Goal: Find specific page/section: Find specific page/section

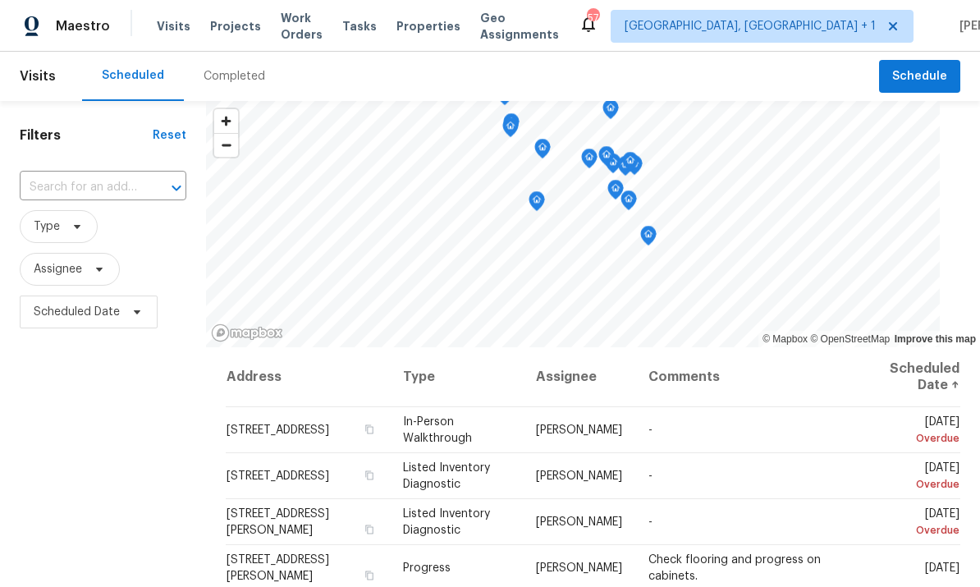
click at [119, 196] on input "text" at bounding box center [80, 187] width 121 height 25
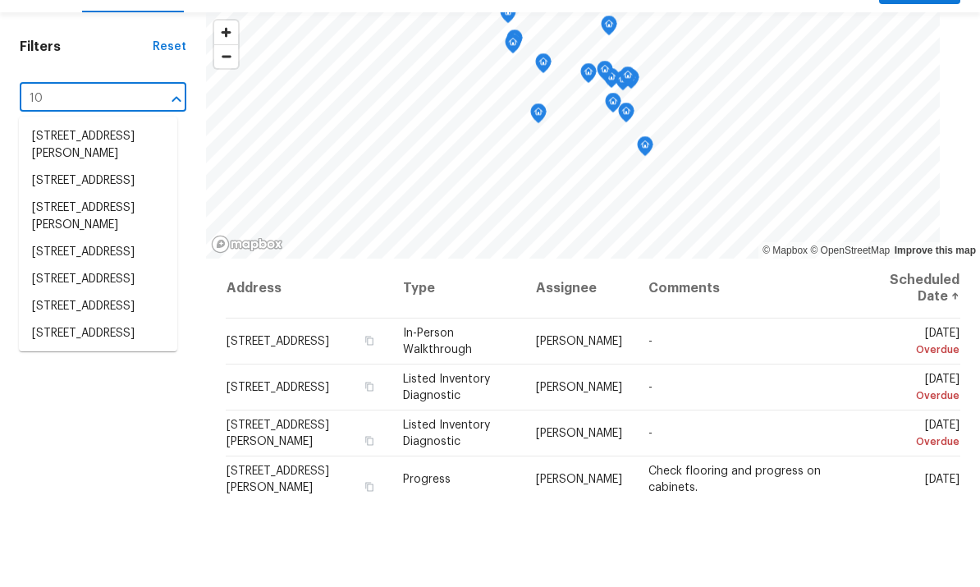
type input "1"
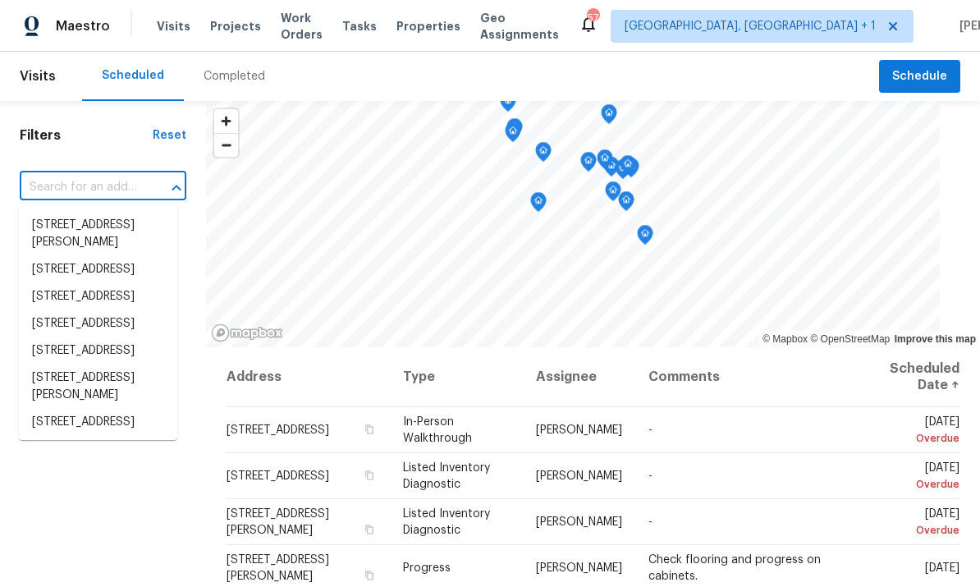
click at [249, 68] on div "Completed" at bounding box center [235, 76] width 62 height 16
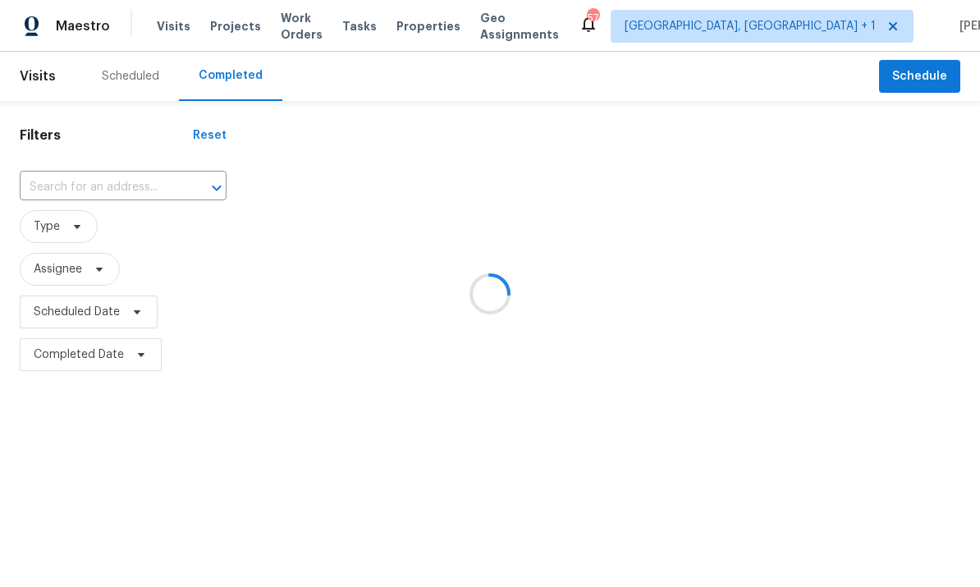
click at [236, 33] on div at bounding box center [490, 293] width 980 height 587
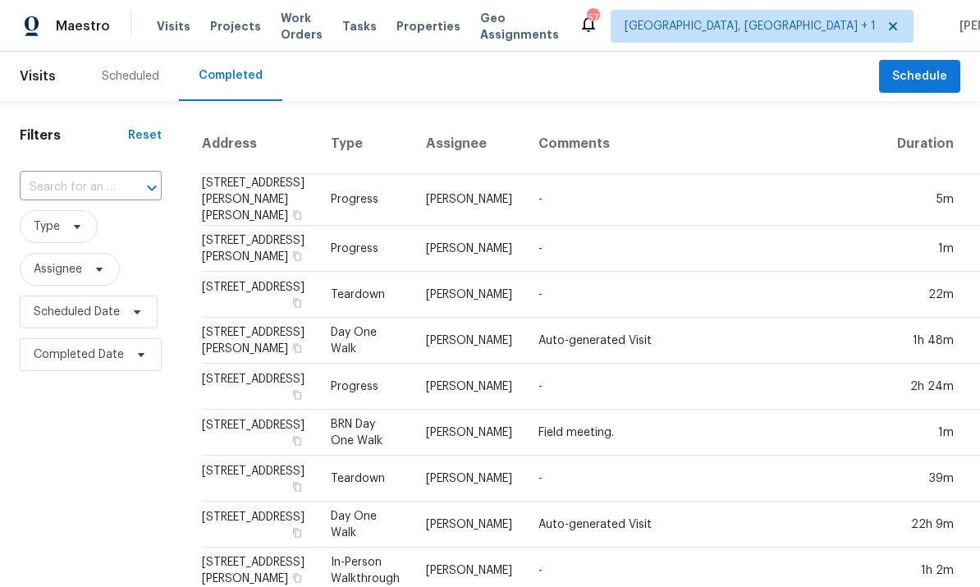
click at [225, 31] on span "Projects" at bounding box center [235, 26] width 51 height 16
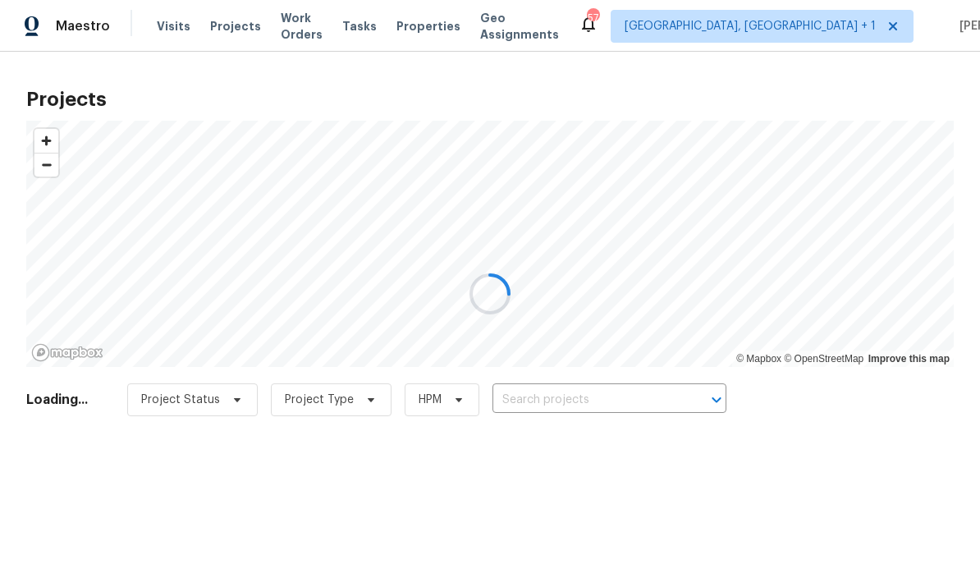
click at [534, 390] on div at bounding box center [490, 293] width 980 height 587
click at [534, 406] on div at bounding box center [490, 293] width 980 height 587
click at [534, 406] on input "text" at bounding box center [587, 400] width 188 height 25
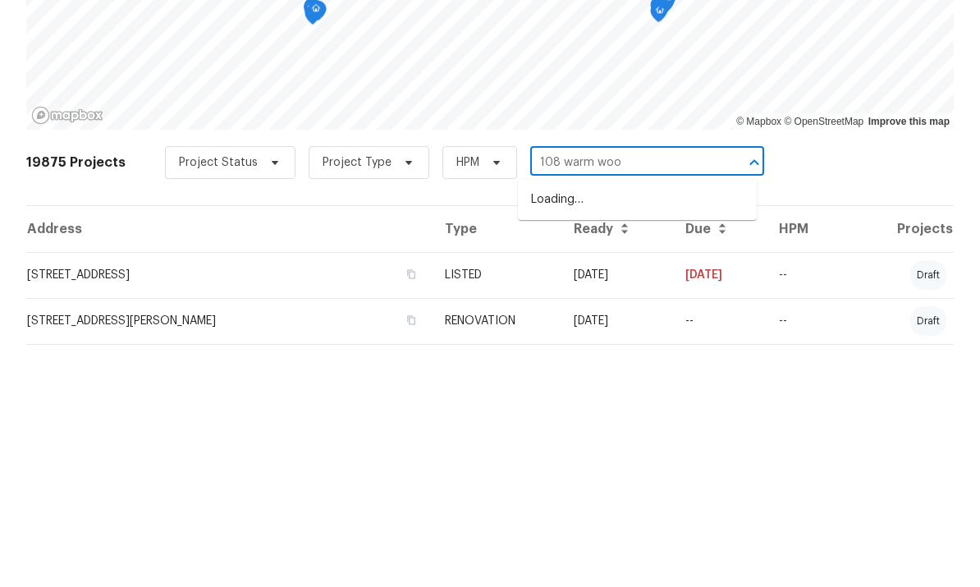
type input "108 warm wood"
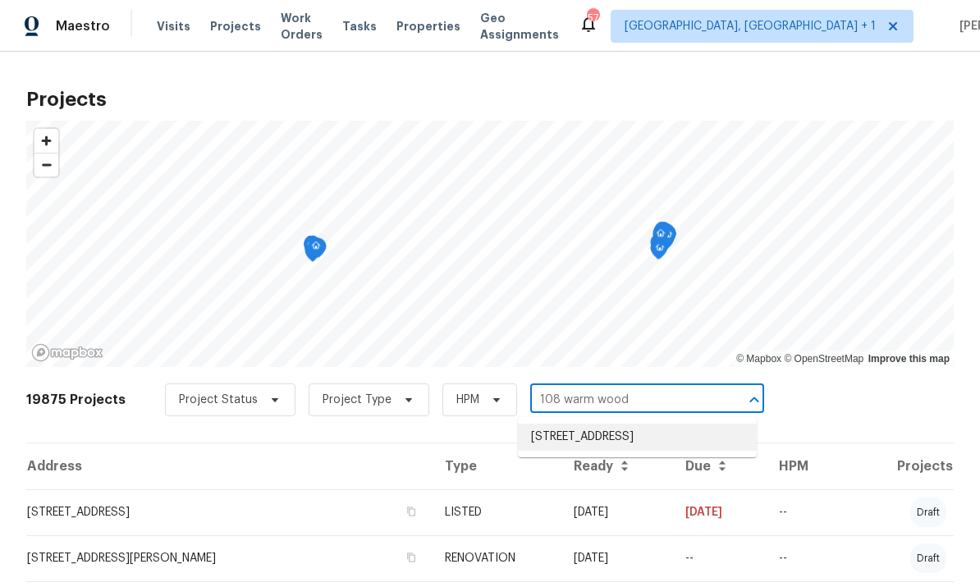
click at [637, 424] on li "[STREET_ADDRESS]" at bounding box center [637, 437] width 239 height 27
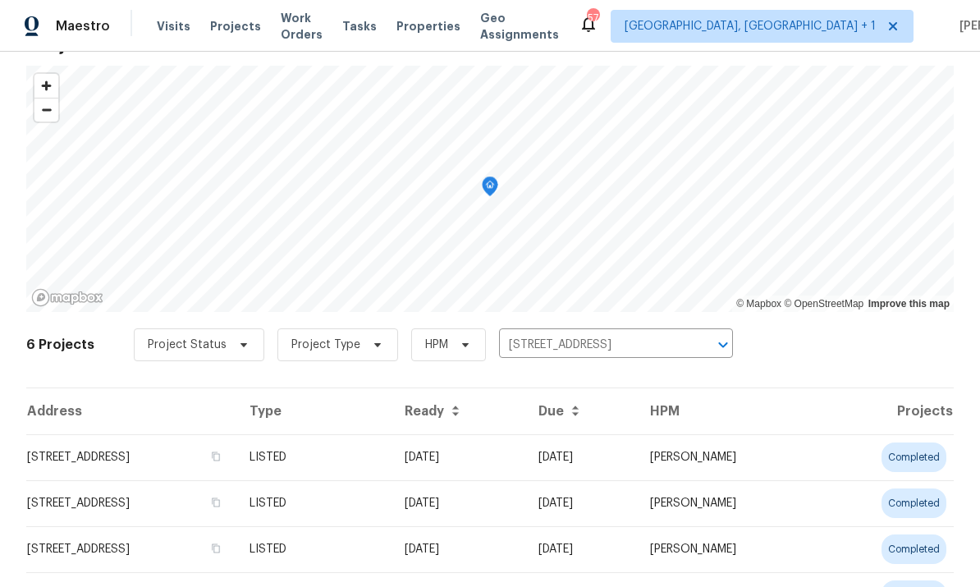
scroll to position [118, 0]
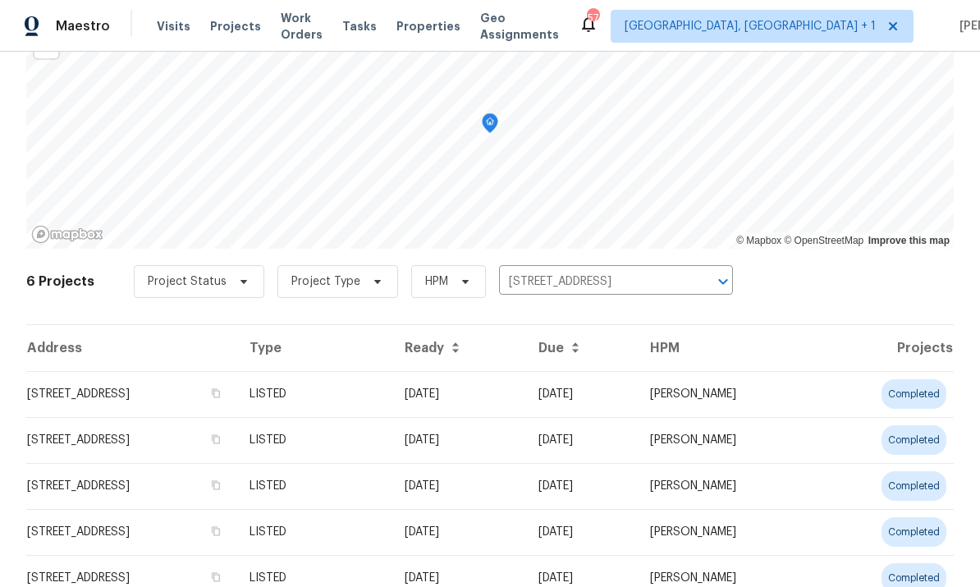
click at [190, 389] on td "[STREET_ADDRESS]" at bounding box center [131, 394] width 210 height 46
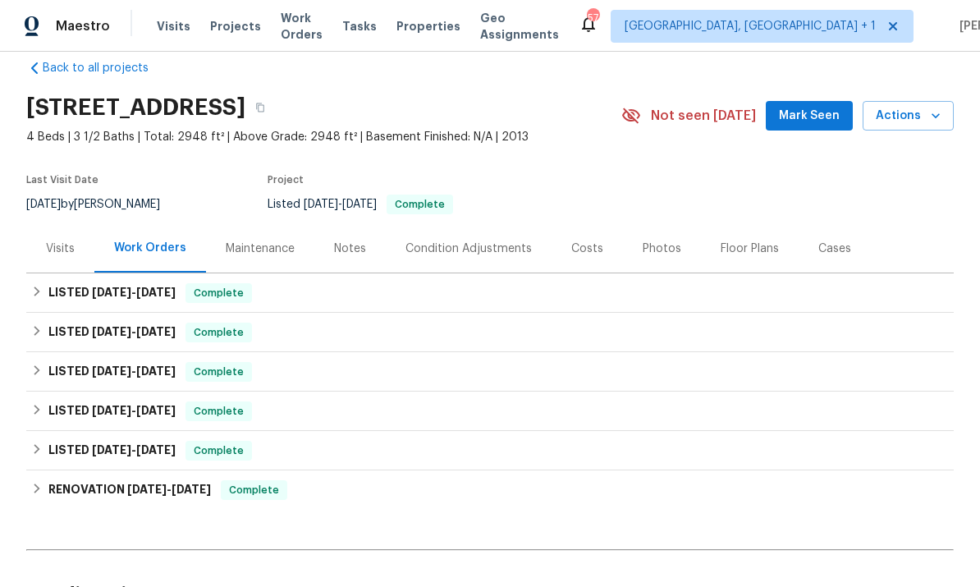
scroll to position [30, 0]
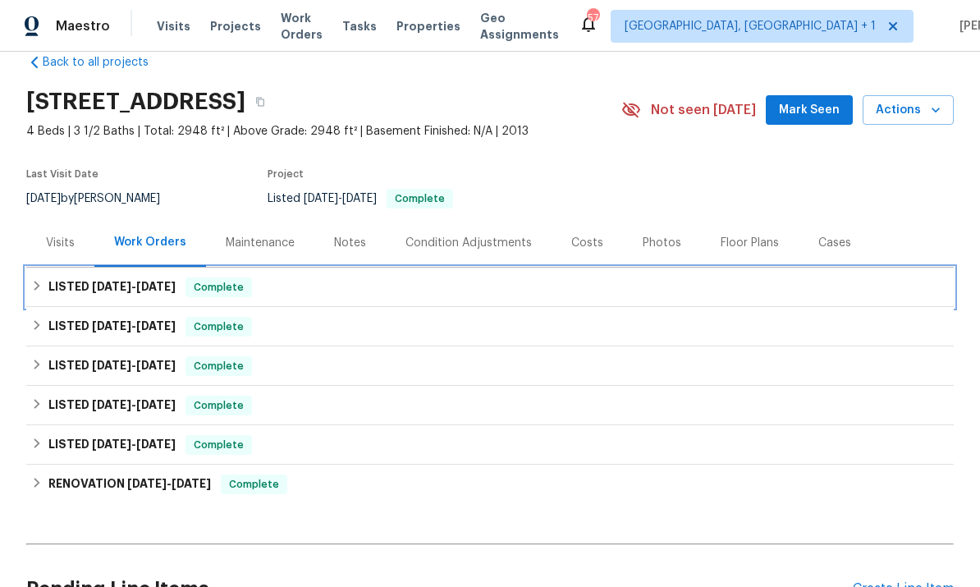
click at [162, 290] on span "[DATE]" at bounding box center [155, 286] width 39 height 11
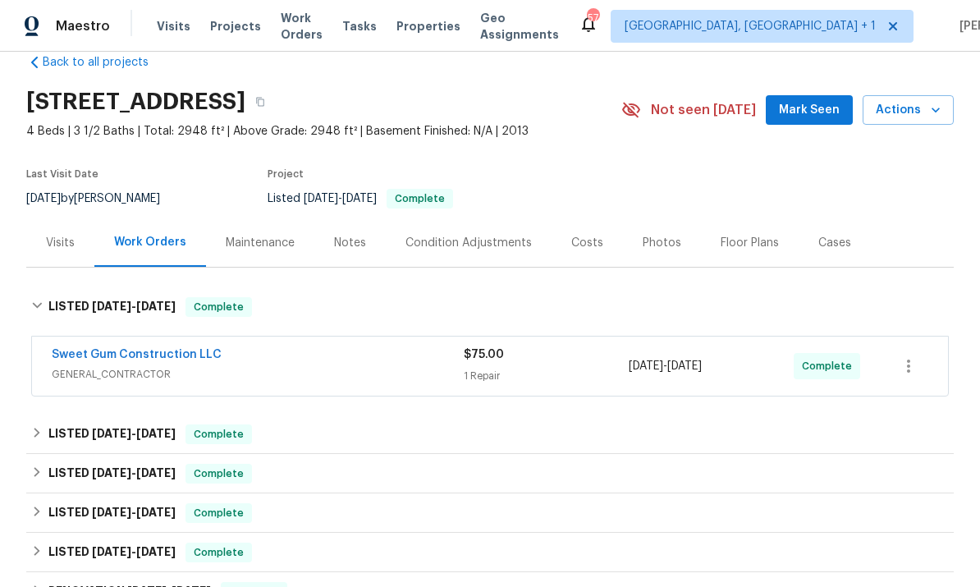
click at [158, 358] on link "Sweet Gum Construction LLC" at bounding box center [137, 354] width 170 height 11
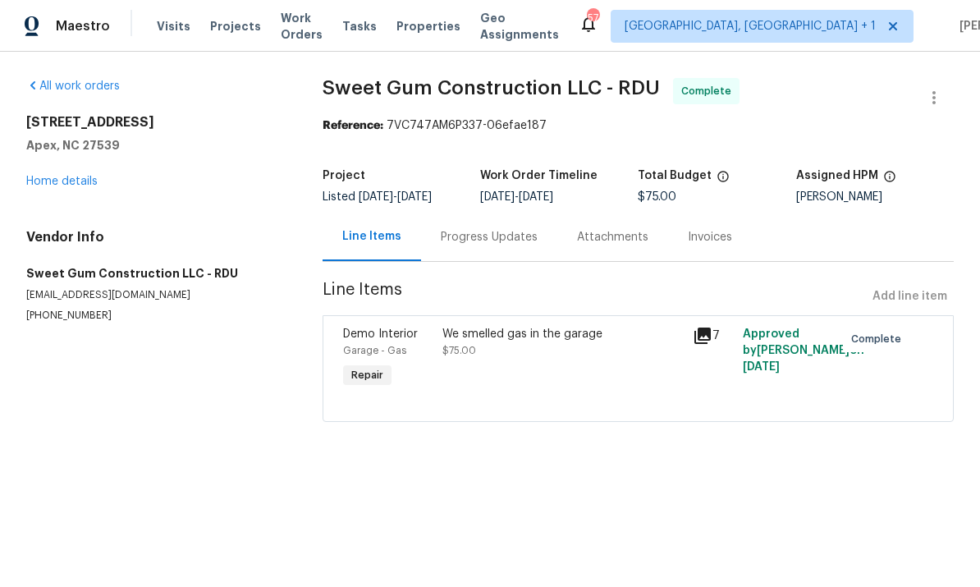
click at [86, 182] on link "Home details" at bounding box center [61, 181] width 71 height 11
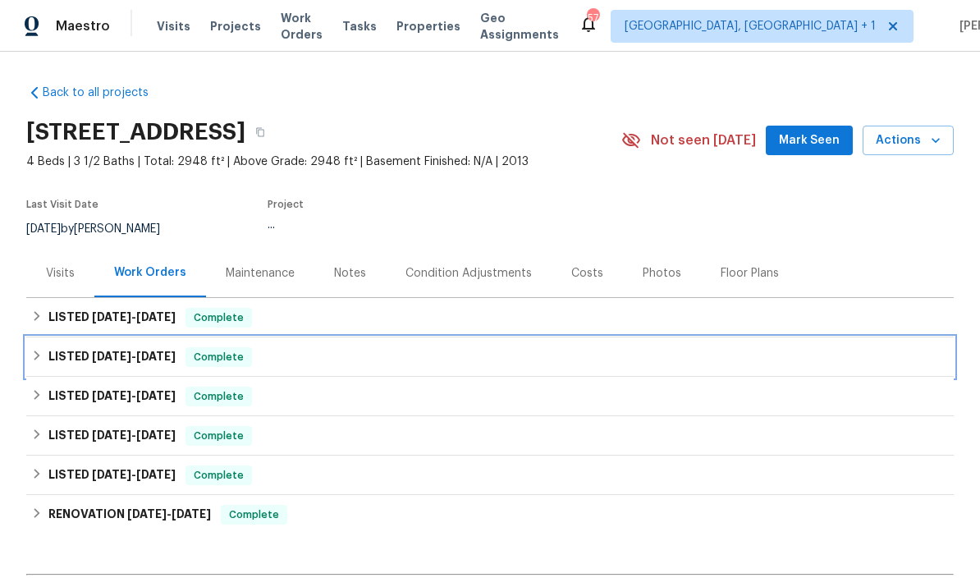
click at [163, 360] on span "[DATE]" at bounding box center [155, 356] width 39 height 11
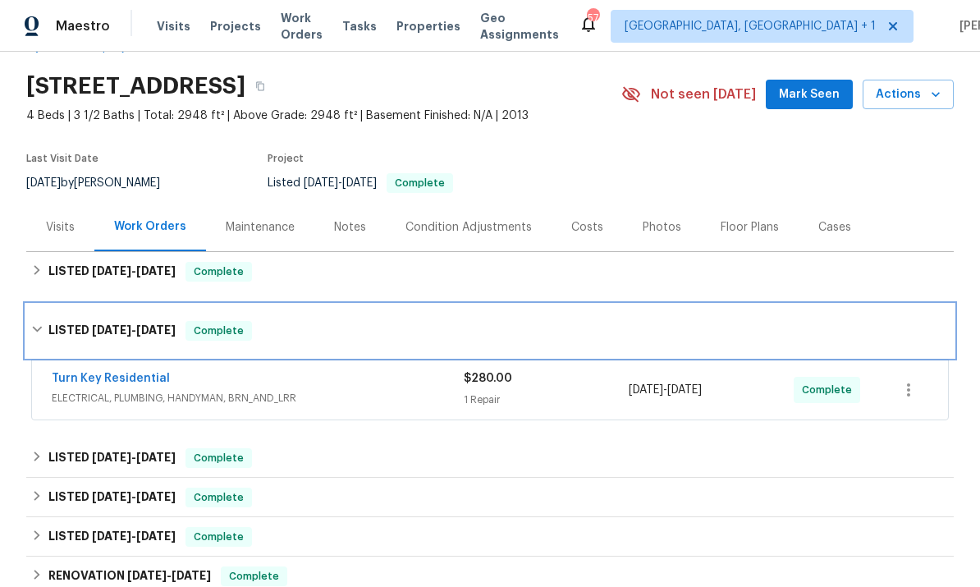
scroll to position [49, 0]
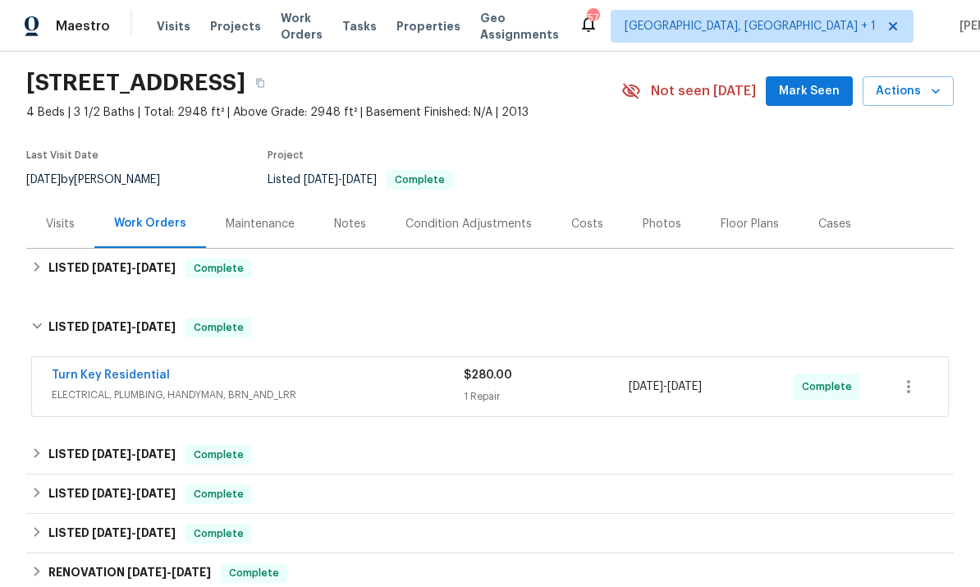
click at [135, 380] on link "Turn Key Residential" at bounding box center [111, 374] width 118 height 11
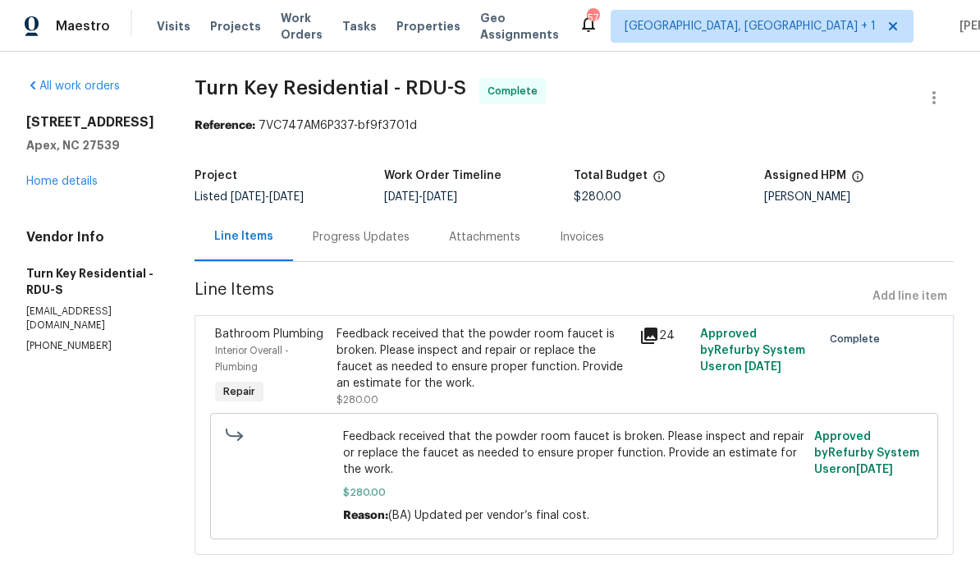
click at [83, 177] on link "Home details" at bounding box center [61, 181] width 71 height 11
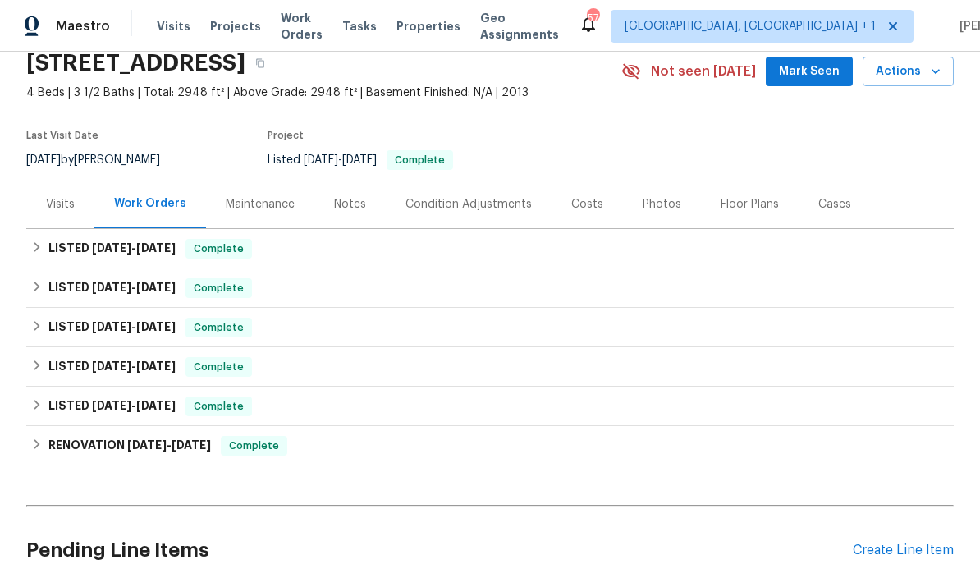
scroll to position [68, 0]
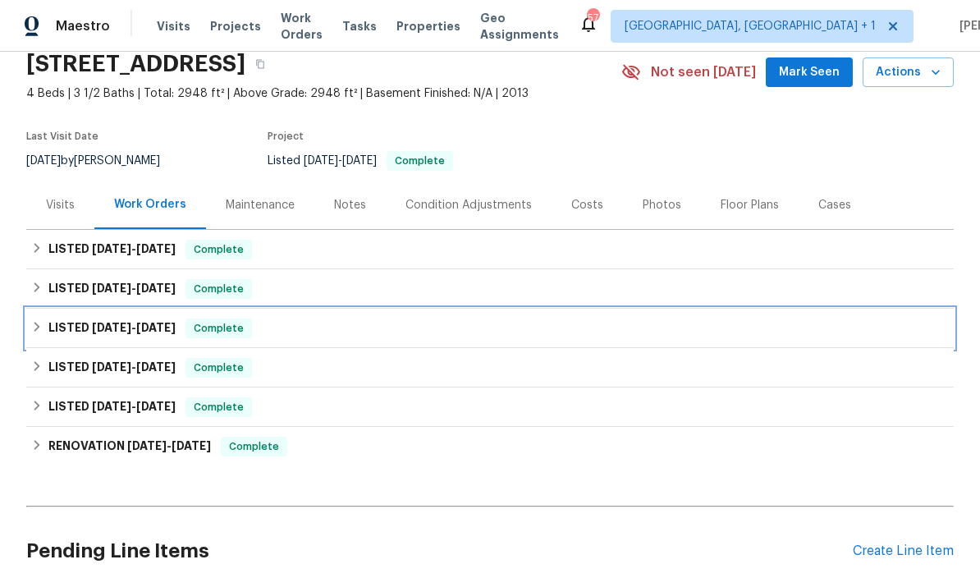
click at [131, 330] on span "[DATE] - [DATE]" at bounding box center [134, 327] width 84 height 11
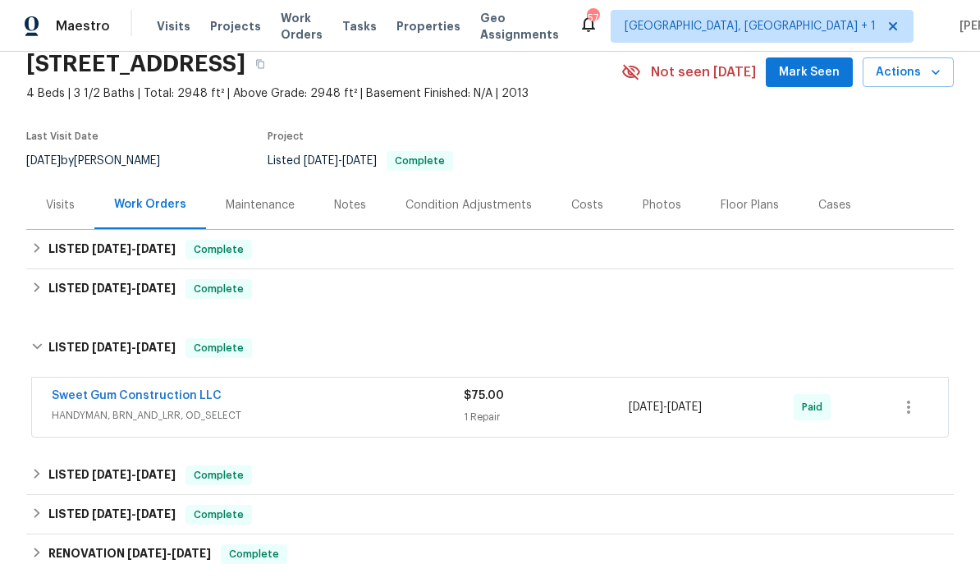
click at [173, 401] on link "Sweet Gum Construction LLC" at bounding box center [137, 395] width 170 height 11
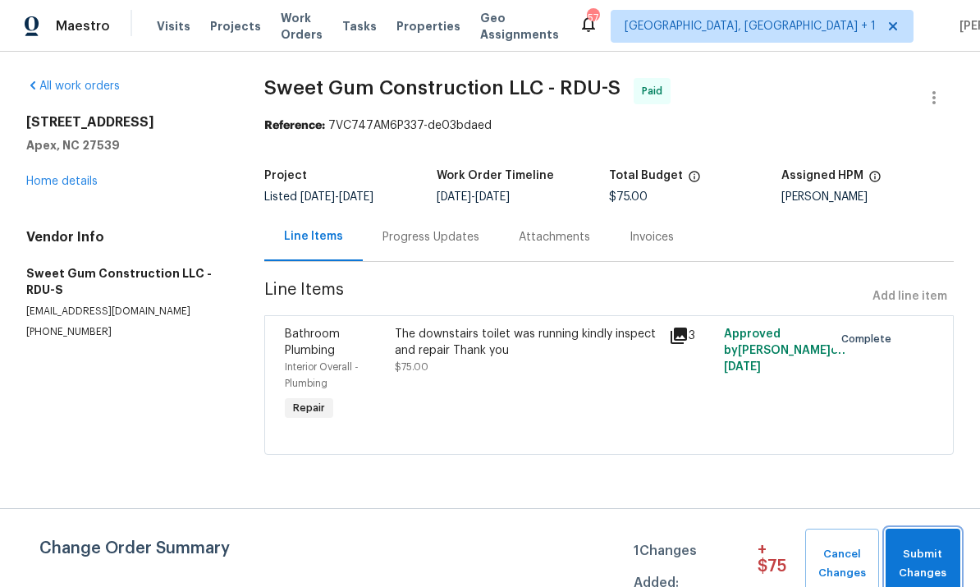
click at [955, 563] on button "Submit Changes" at bounding box center [923, 564] width 75 height 71
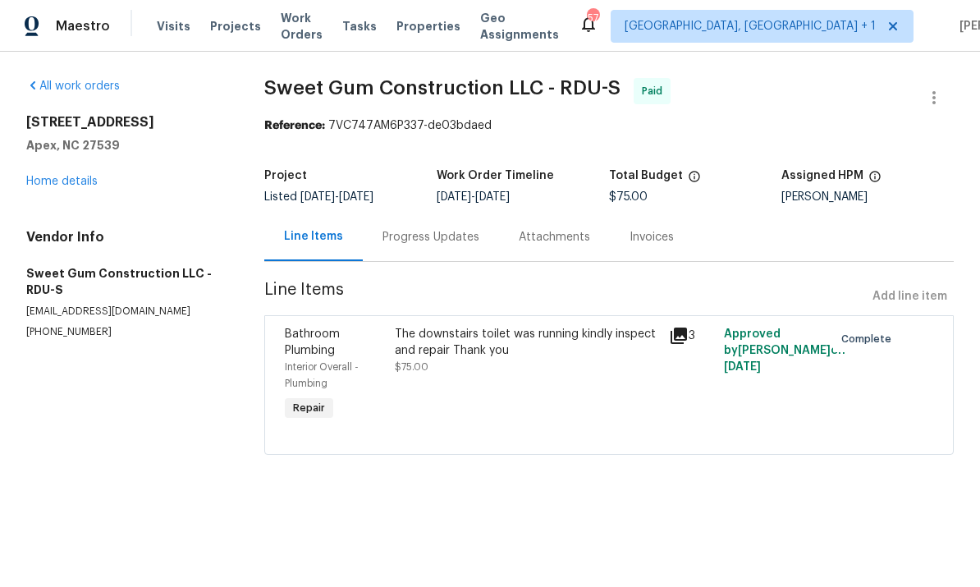
click at [88, 181] on link "Home details" at bounding box center [61, 181] width 71 height 11
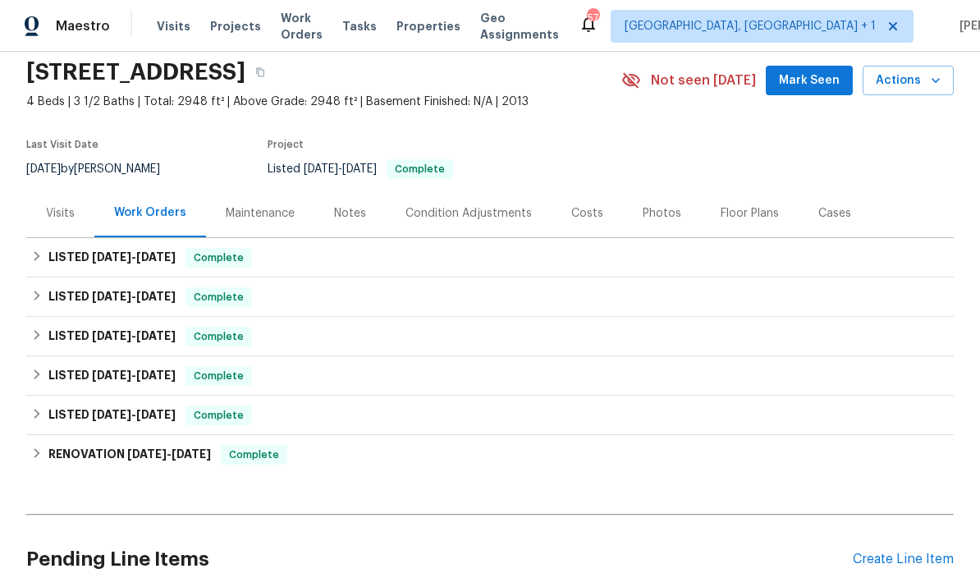
scroll to position [67, 0]
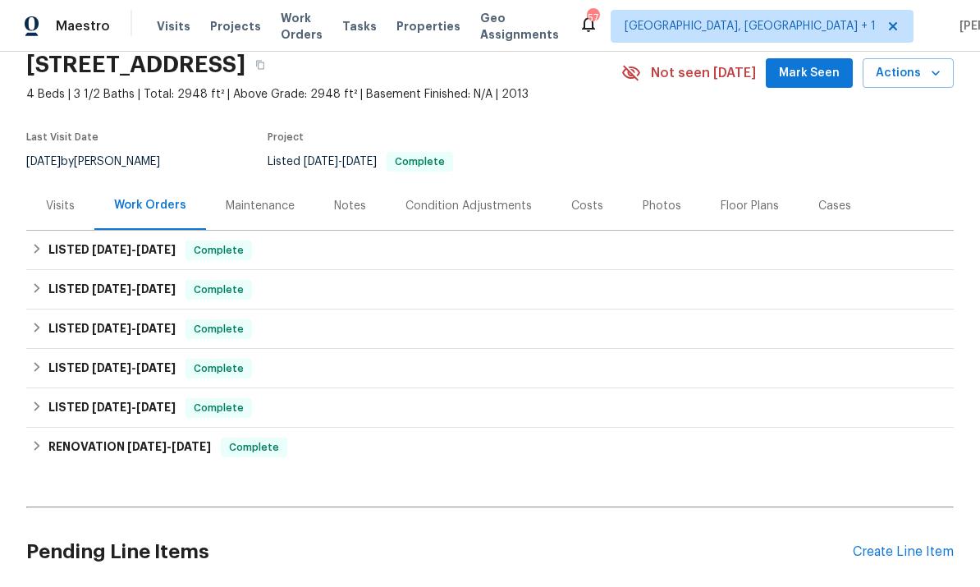
click at [165, 392] on div "LISTED [DATE] - [DATE] Complete" at bounding box center [490, 407] width 928 height 39
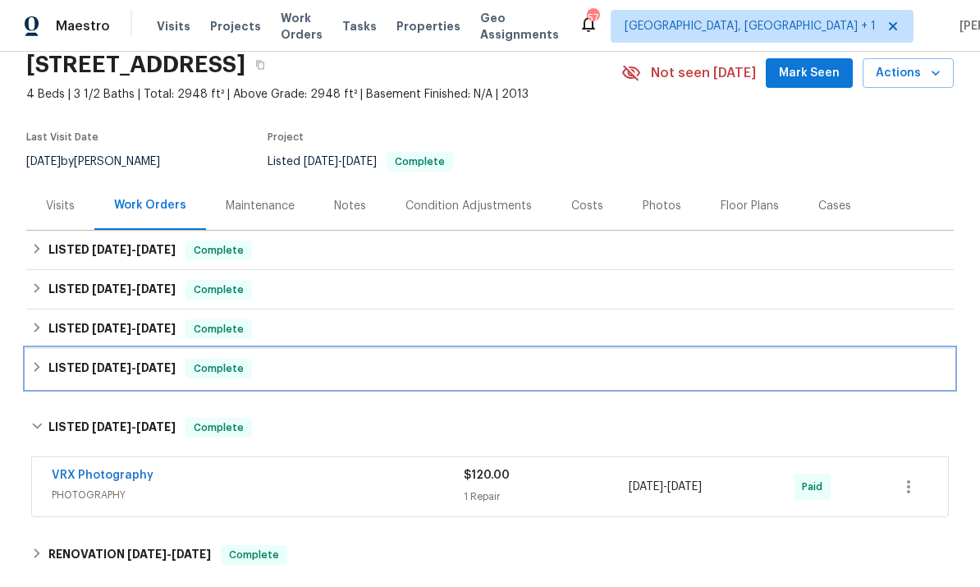
click at [179, 374] on div "LISTED [DATE] - [DATE] Complete" at bounding box center [490, 369] width 918 height 20
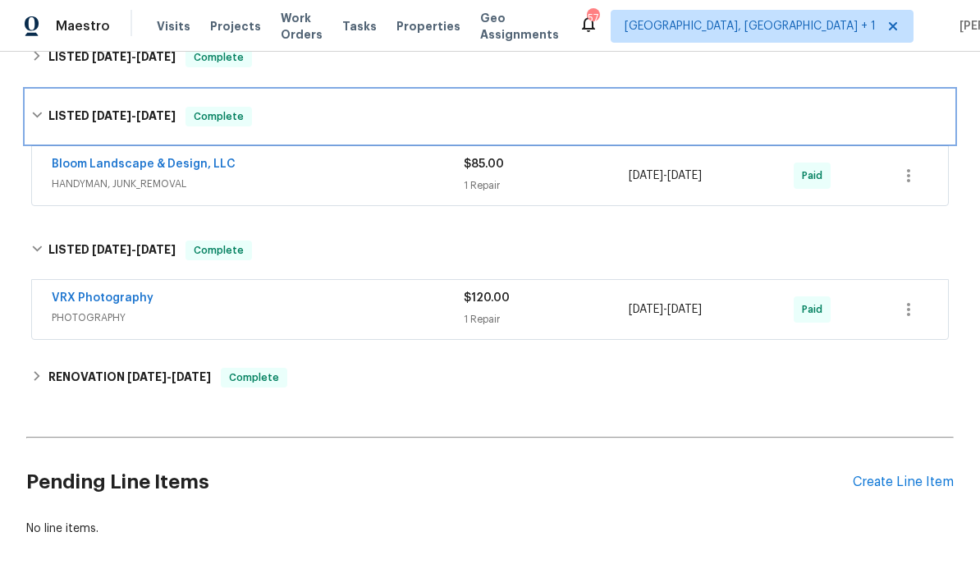
scroll to position [338, 0]
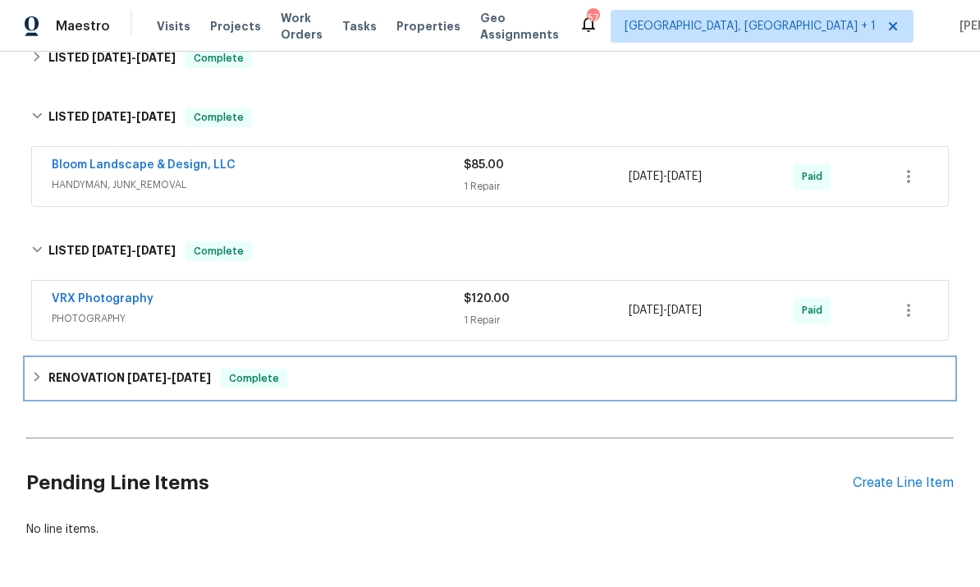
click at [166, 380] on span "[DATE] - [DATE]" at bounding box center [169, 377] width 84 height 11
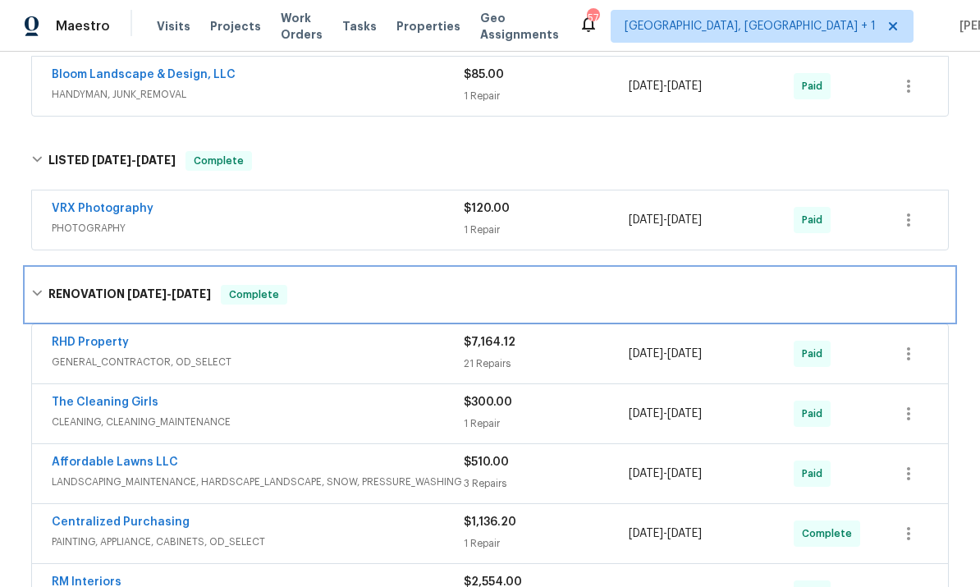
scroll to position [429, 0]
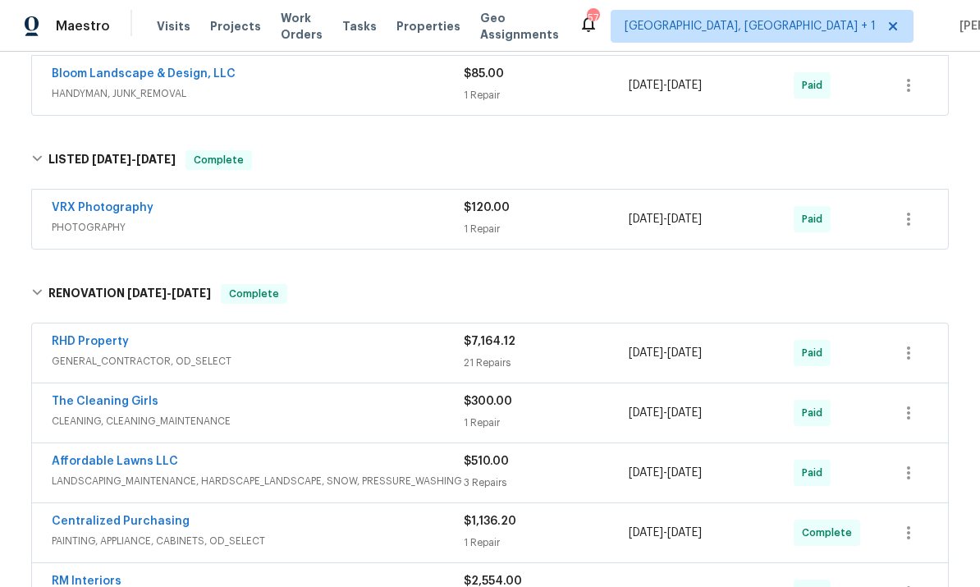
click at [99, 346] on link "RHD Property" at bounding box center [90, 341] width 77 height 11
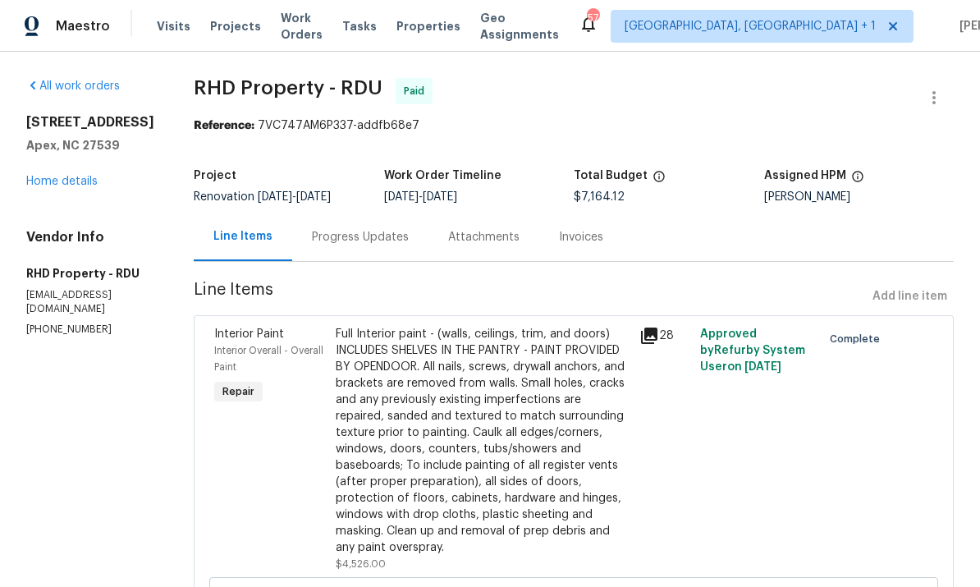
click at [379, 239] on div "Progress Updates" at bounding box center [360, 237] width 97 height 16
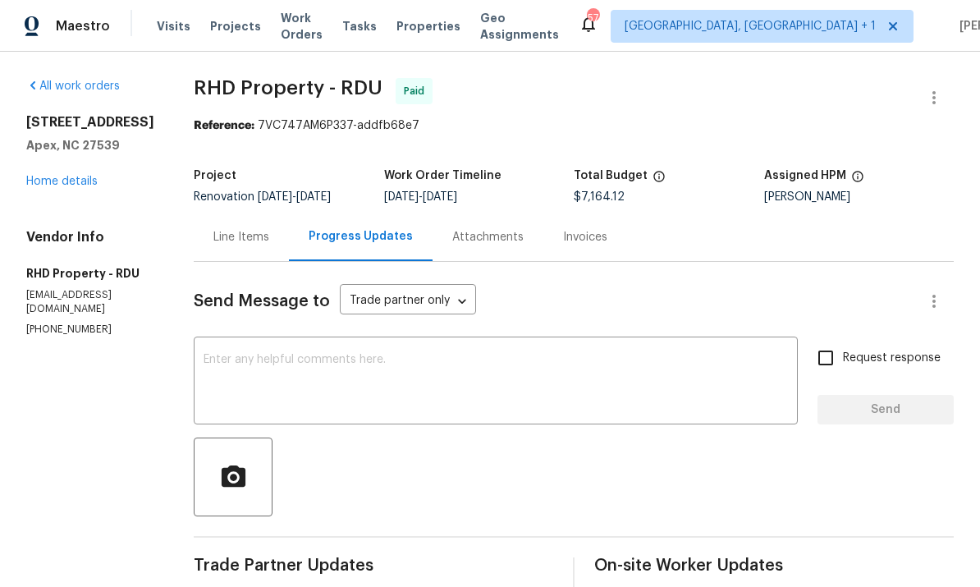
click at [76, 186] on link "Home details" at bounding box center [61, 181] width 71 height 11
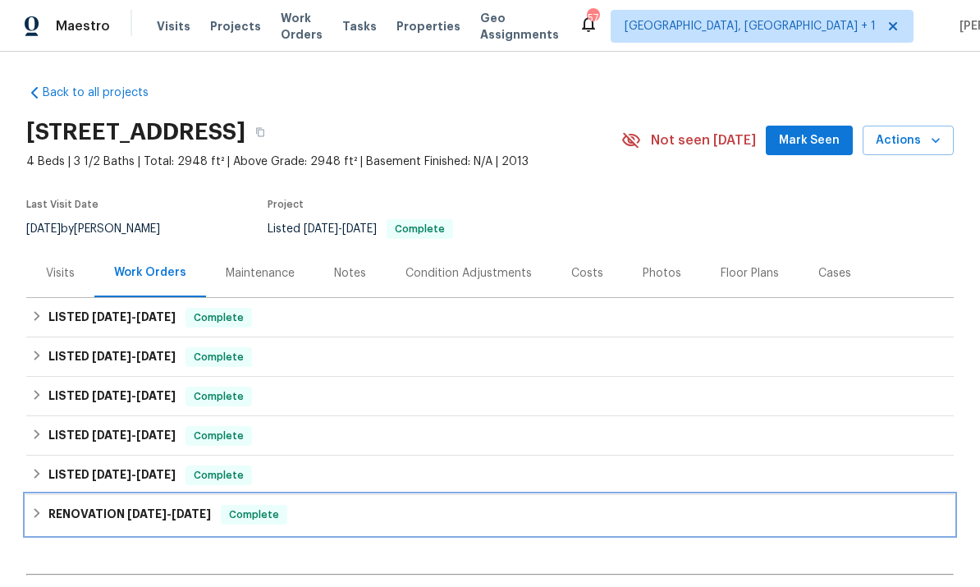
click at [168, 516] on span "[DATE] - [DATE]" at bounding box center [169, 513] width 84 height 11
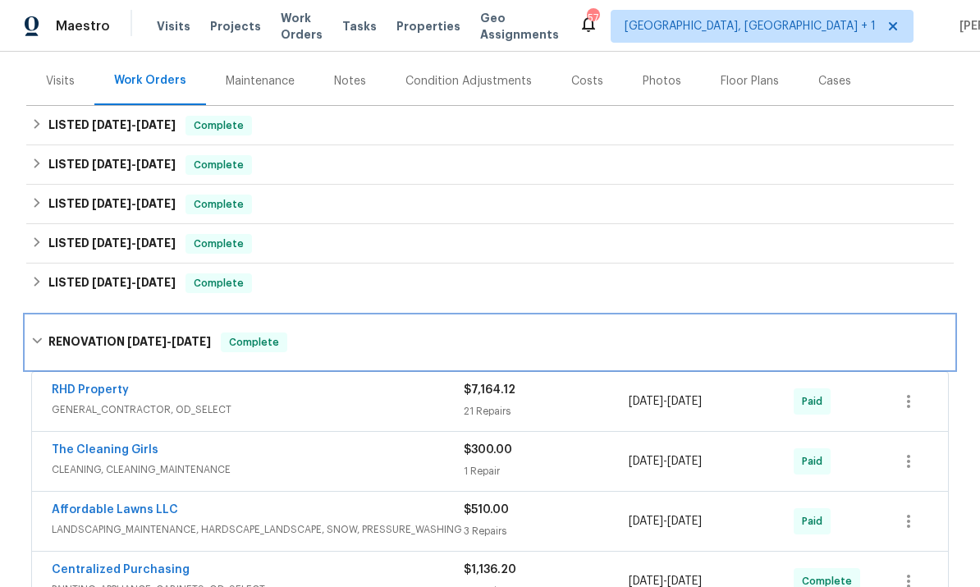
scroll to position [200, 0]
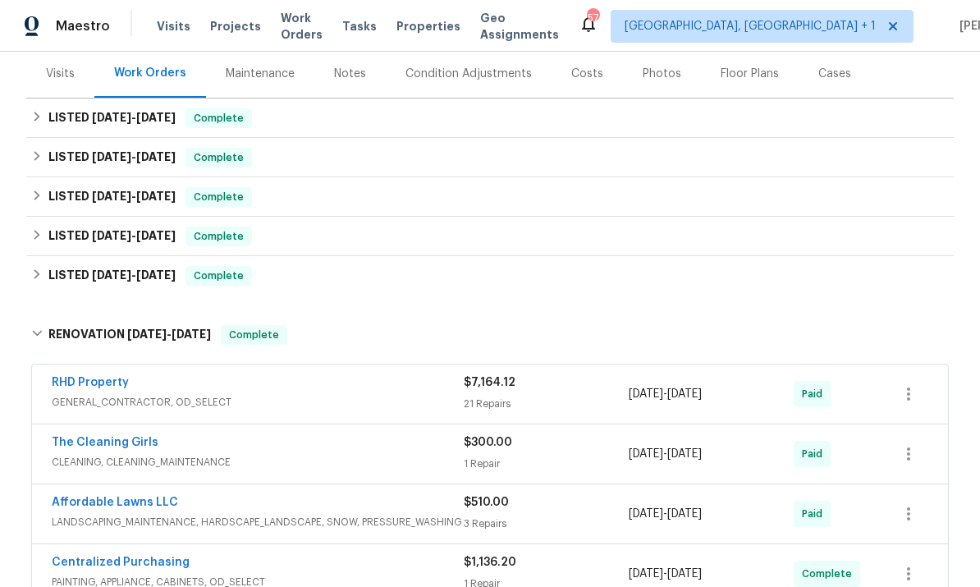
click at [122, 377] on link "RHD Property" at bounding box center [90, 382] width 77 height 11
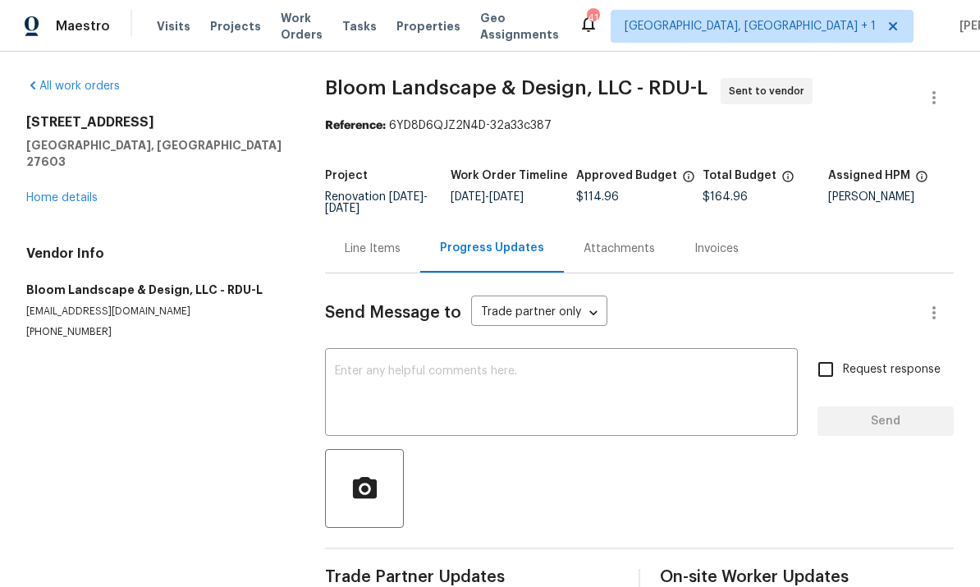
scroll to position [35, 0]
